Goal: Book appointment/travel/reservation

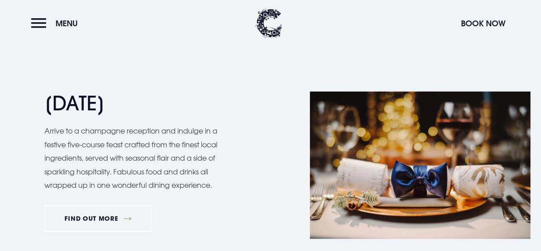
scroll to position [1014, 0]
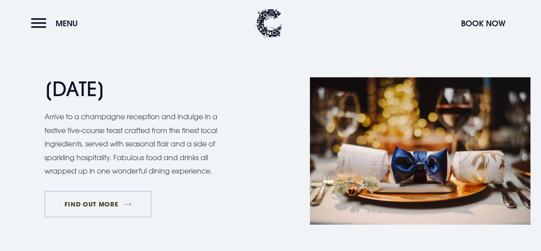
click at [116, 205] on link "FIND OUT MORE" at bounding box center [97, 204] width 107 height 27
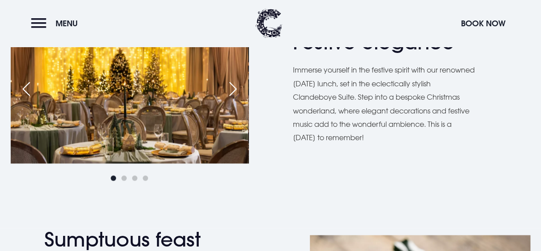
scroll to position [480, 0]
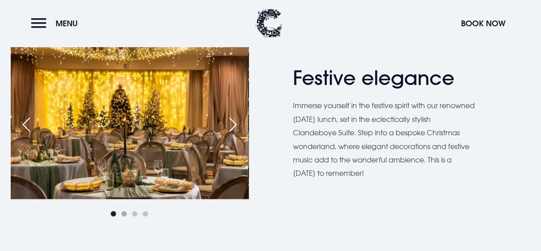
click at [124, 213] on span "Go to slide 2" at bounding box center [123, 213] width 5 height 5
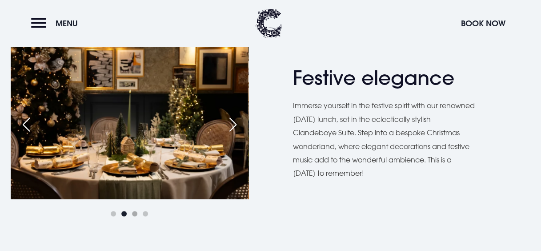
click at [135, 213] on span "Go to slide 3" at bounding box center [134, 213] width 5 height 5
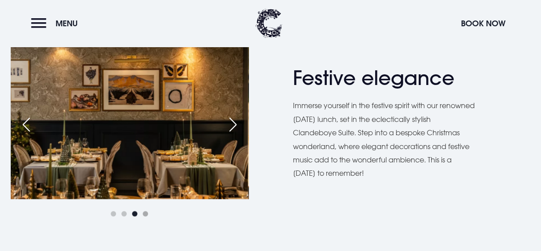
click at [145, 213] on span "Go to slide 4" at bounding box center [145, 213] width 5 height 5
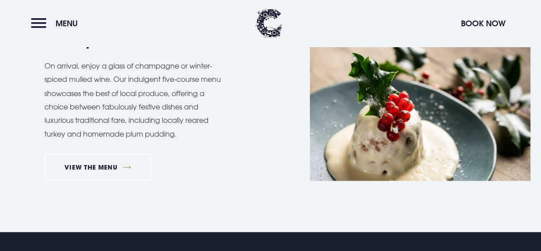
scroll to position [735, 0]
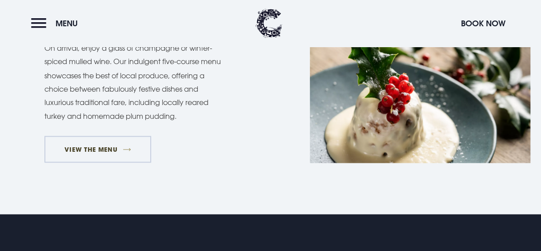
click at [116, 148] on link "VIEW THE MENU" at bounding box center [97, 149] width 107 height 27
